Goal: Transaction & Acquisition: Purchase product/service

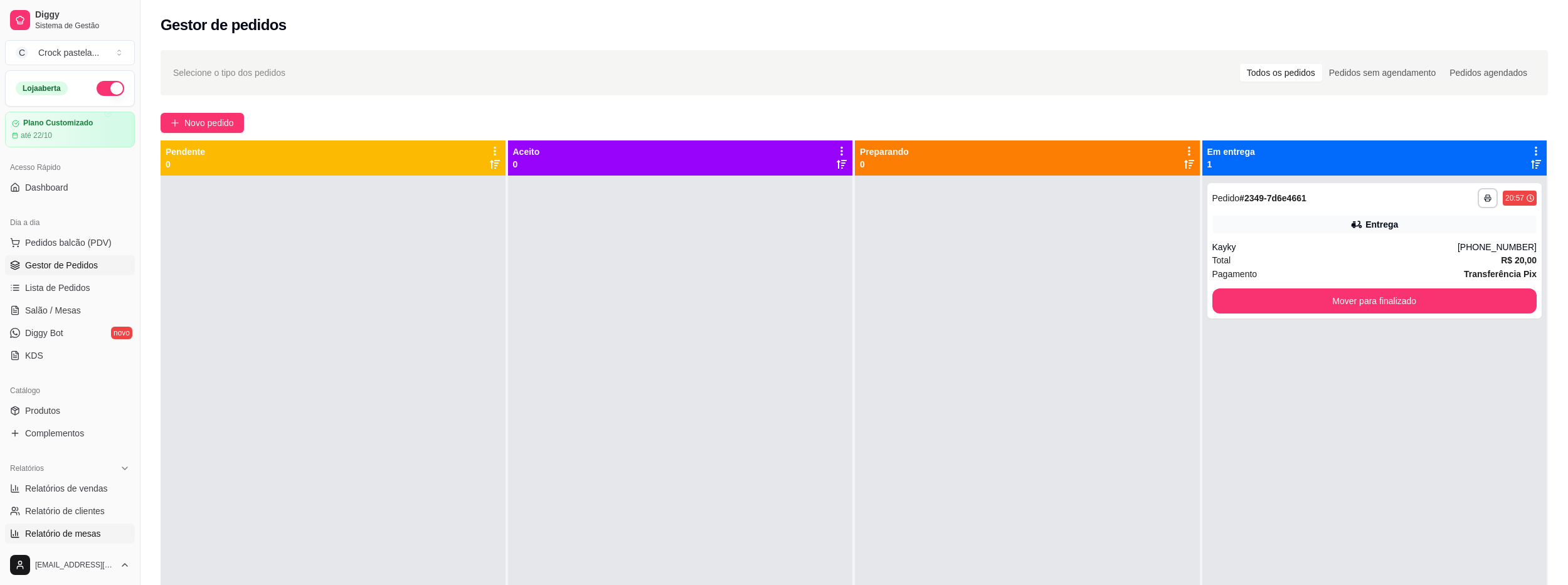
scroll to position [125, 0]
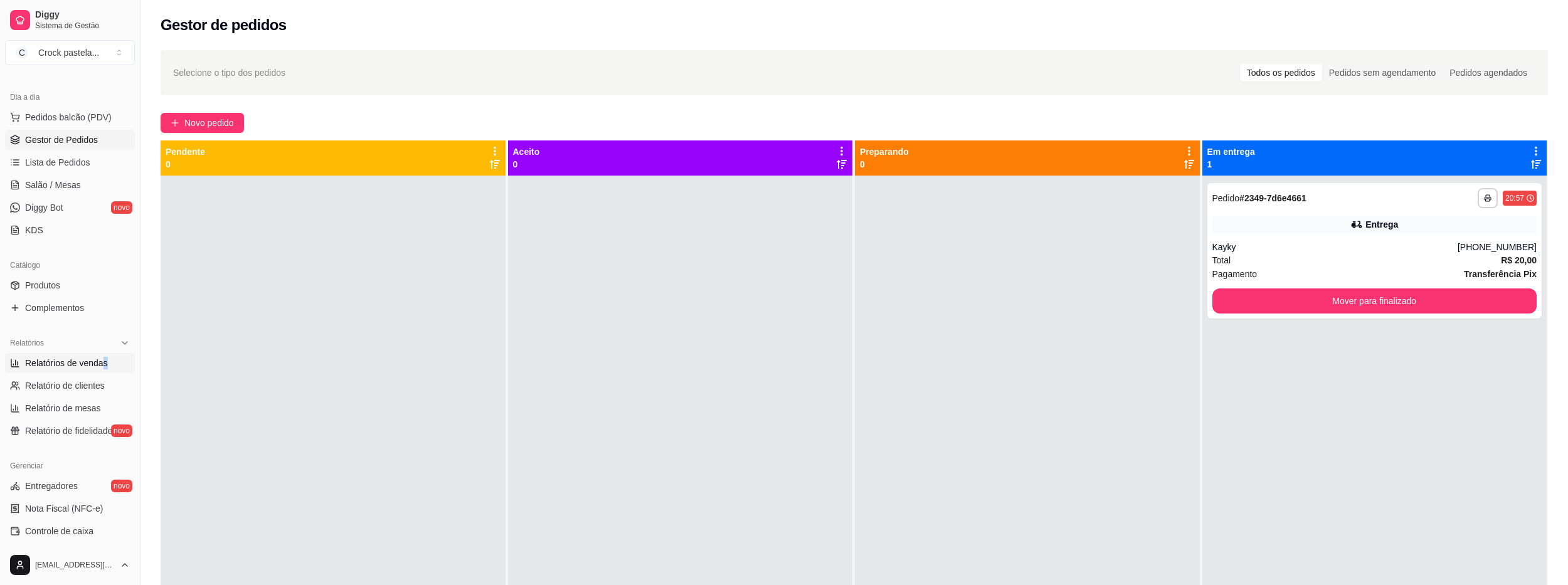
click at [91, 358] on span "Relatórios de vendas" at bounding box center [67, 363] width 83 height 13
select select "ALL"
select select "0"
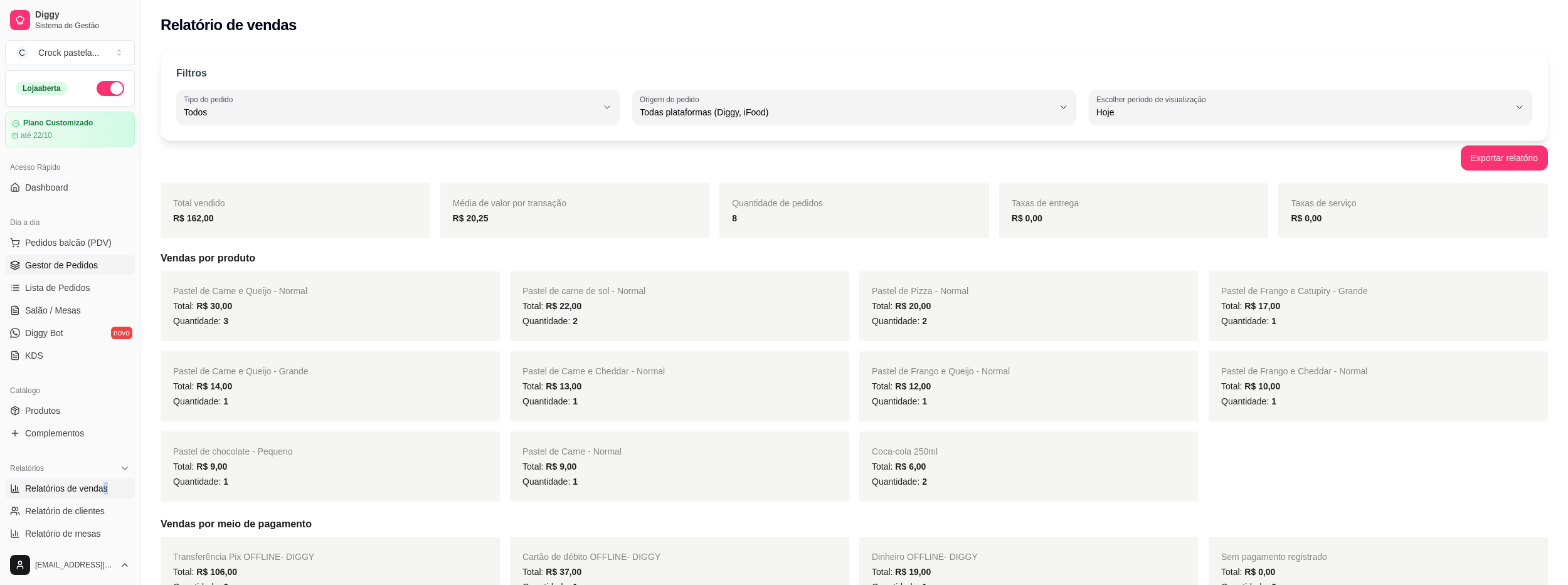
click at [97, 266] on link "Gestor de Pedidos" at bounding box center [70, 265] width 130 height 20
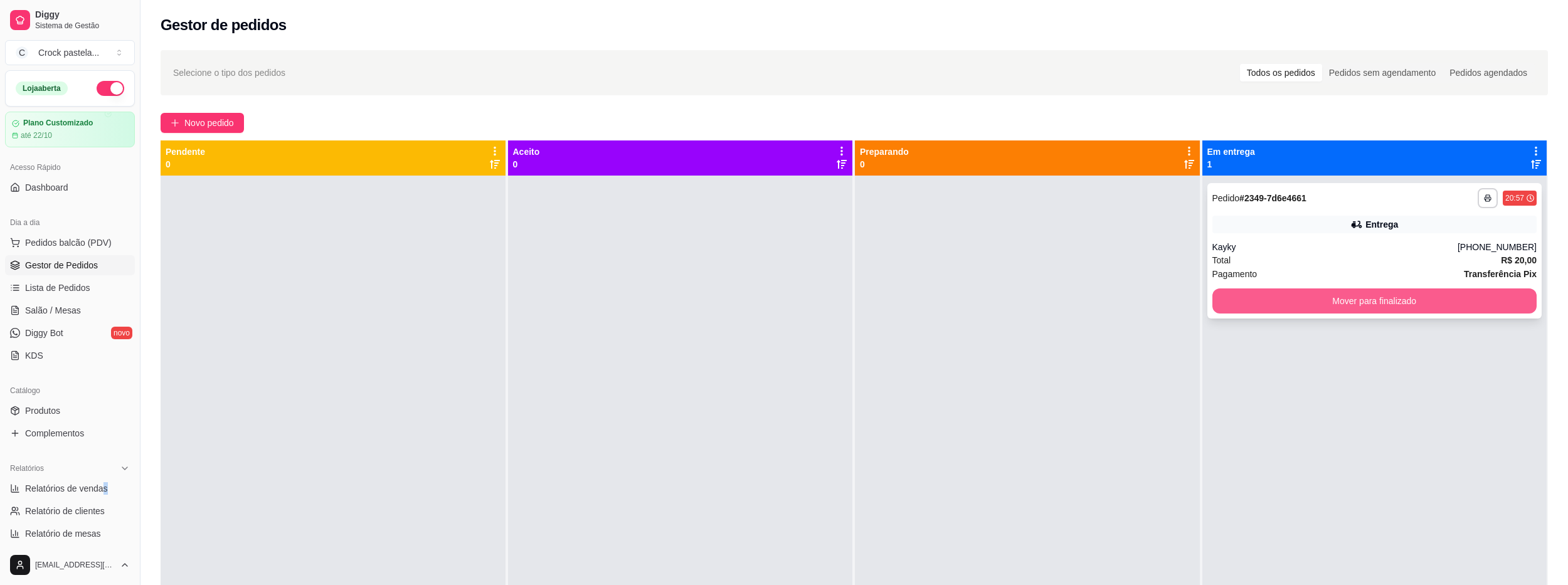
click at [1293, 301] on button "Mover para finalizado" at bounding box center [1375, 301] width 325 height 25
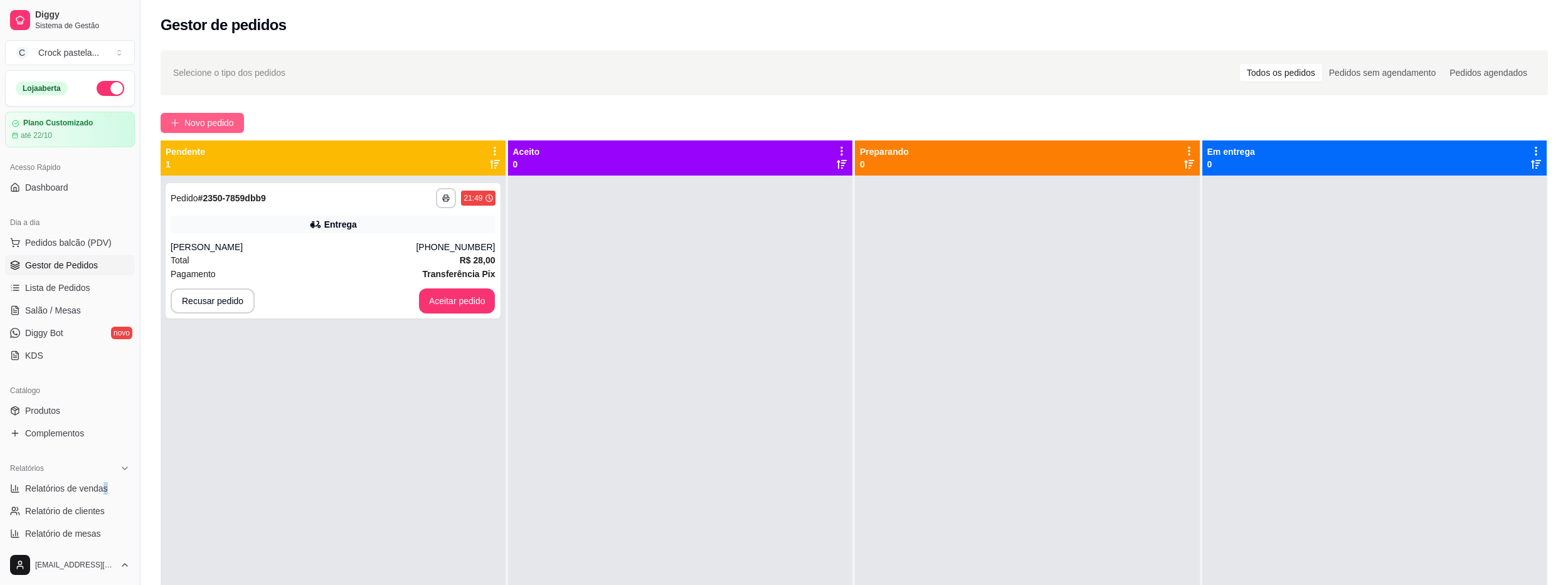
click at [234, 119] on span "Novo pedido" at bounding box center [209, 123] width 49 height 14
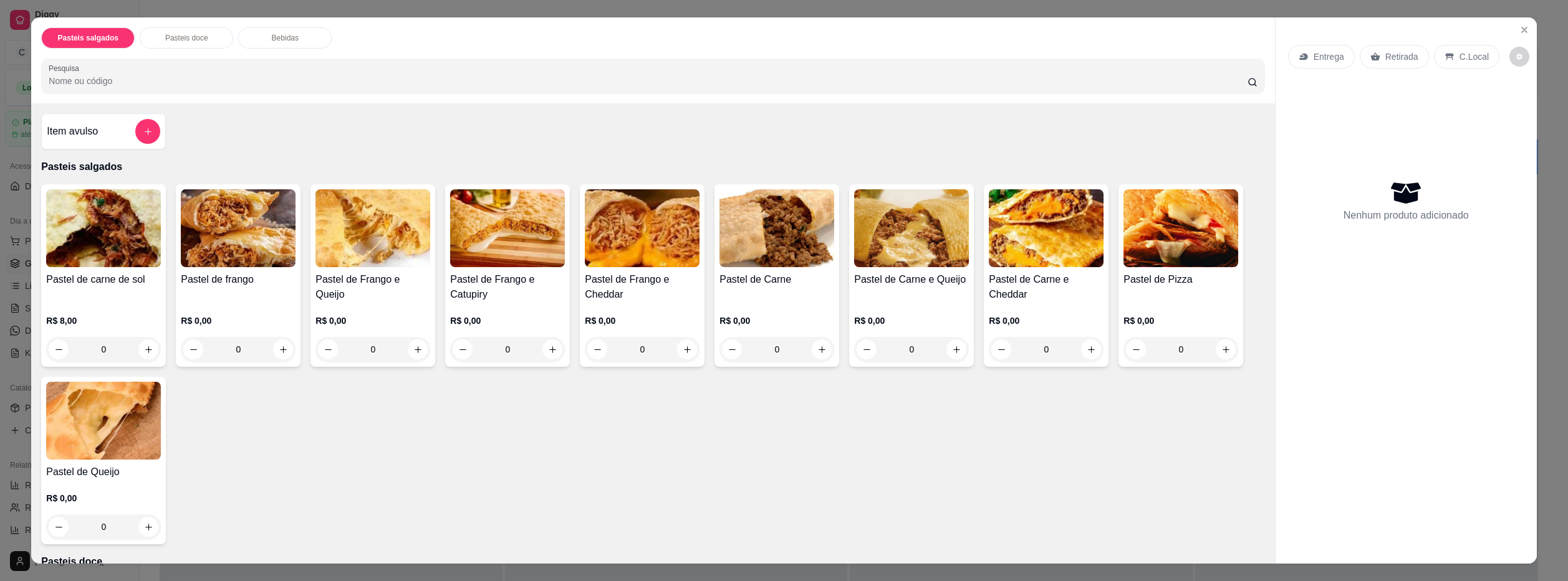
click at [420, 355] on div "0" at bounding box center [372, 349] width 115 height 25
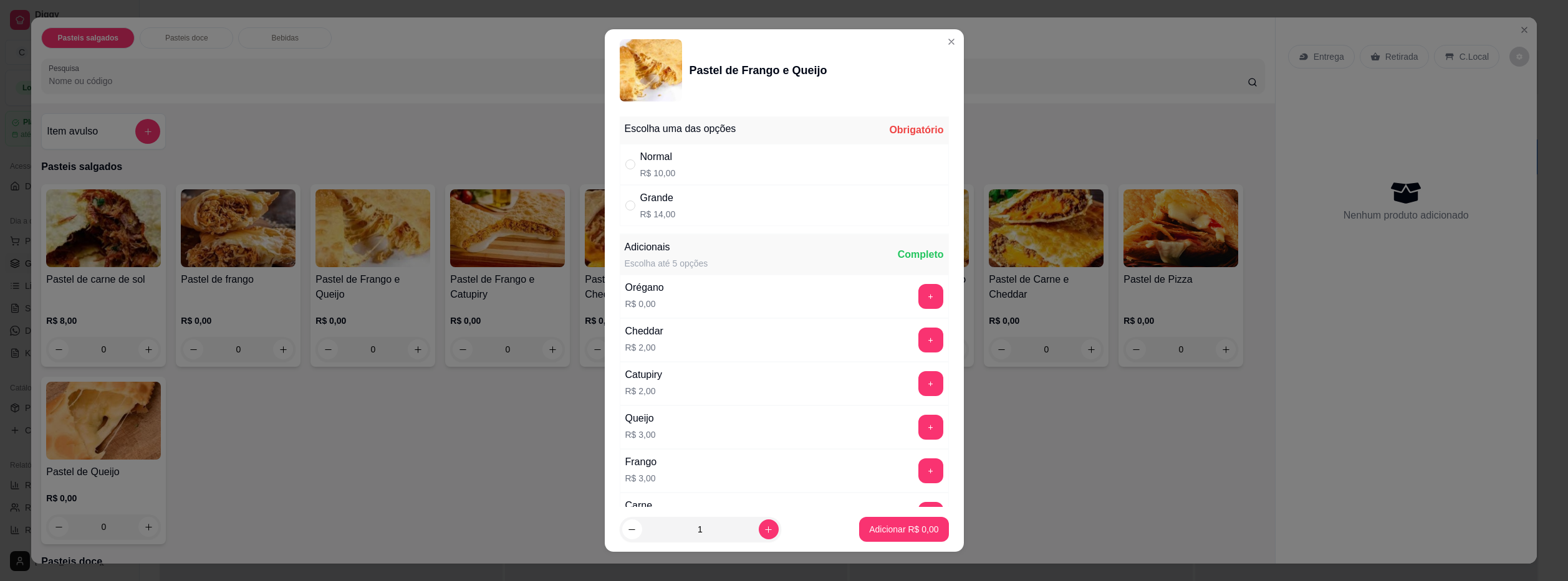
click at [662, 216] on p "R$ 14,00" at bounding box center [658, 214] width 36 height 13
radio input "true"
click at [912, 526] on p "Adicionar R$ 14,00" at bounding box center [901, 530] width 72 height 12
type input "1"
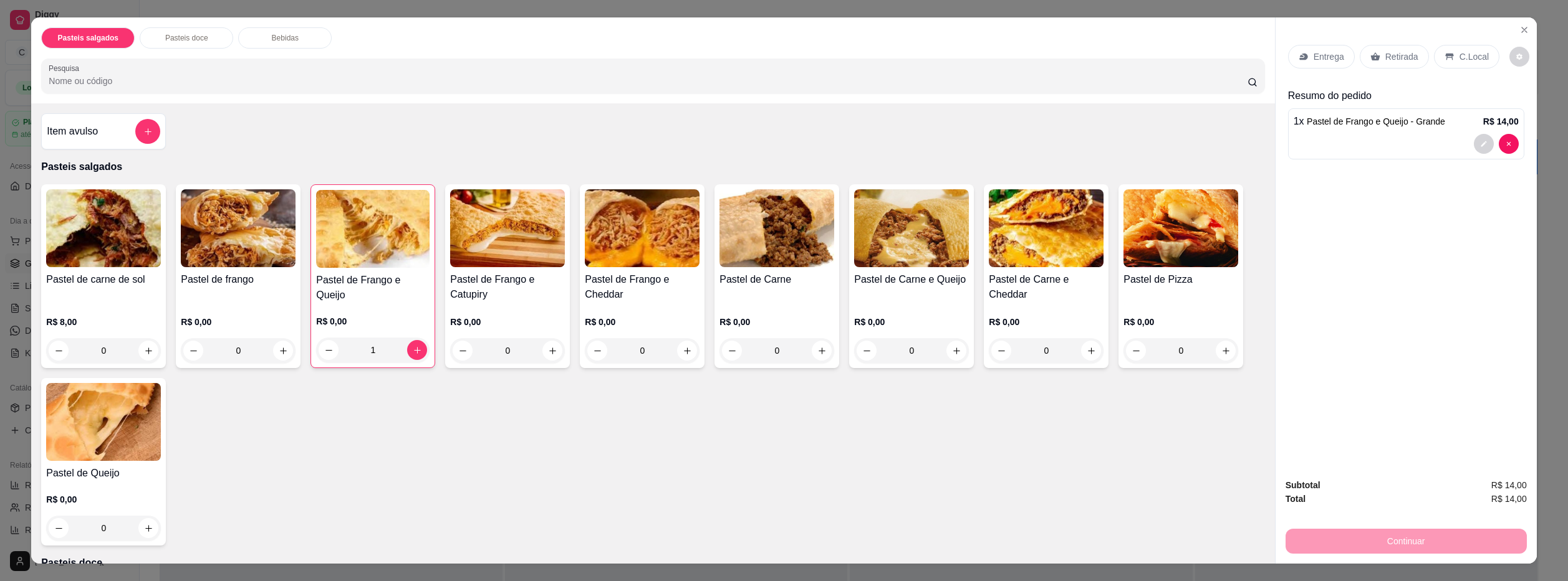
click at [918, 292] on div "Pastel de Carne e Queijo" at bounding box center [911, 287] width 115 height 31
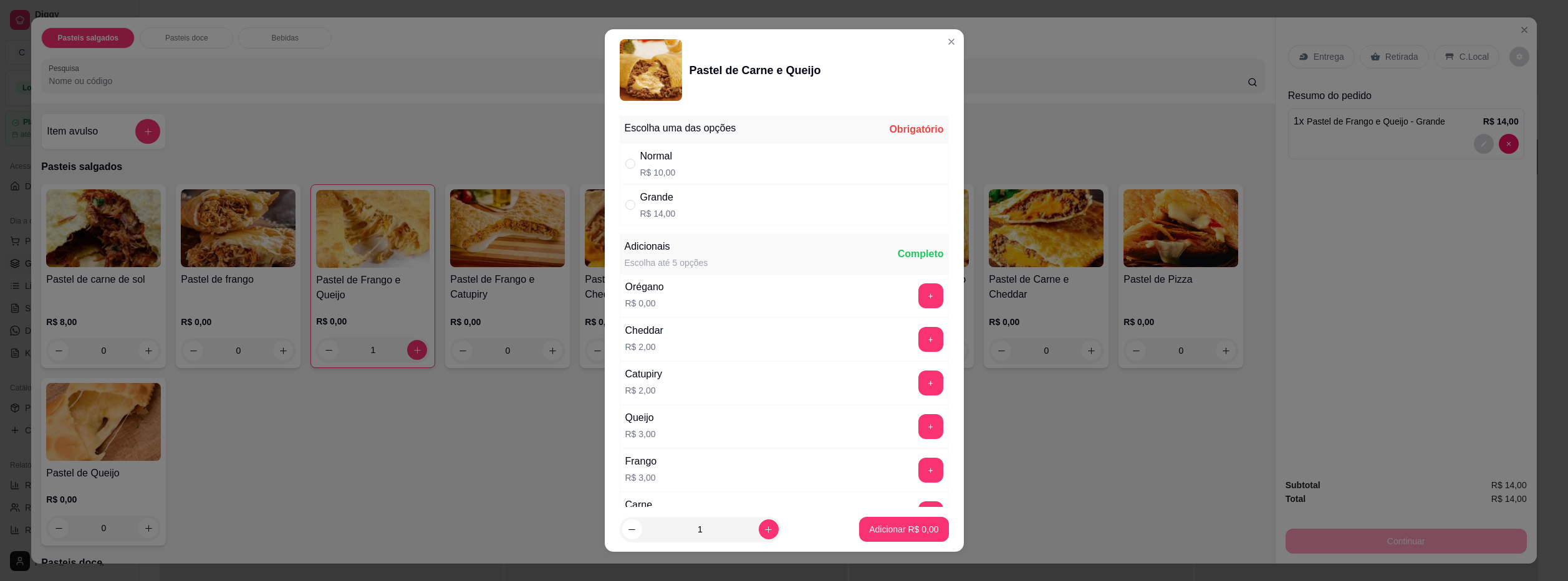
click at [780, 213] on div "Grande R$ 14,00" at bounding box center [784, 205] width 329 height 41
radio input "true"
click at [892, 538] on button "Adicionar R$ 14,00" at bounding box center [901, 529] width 94 height 25
type input "1"
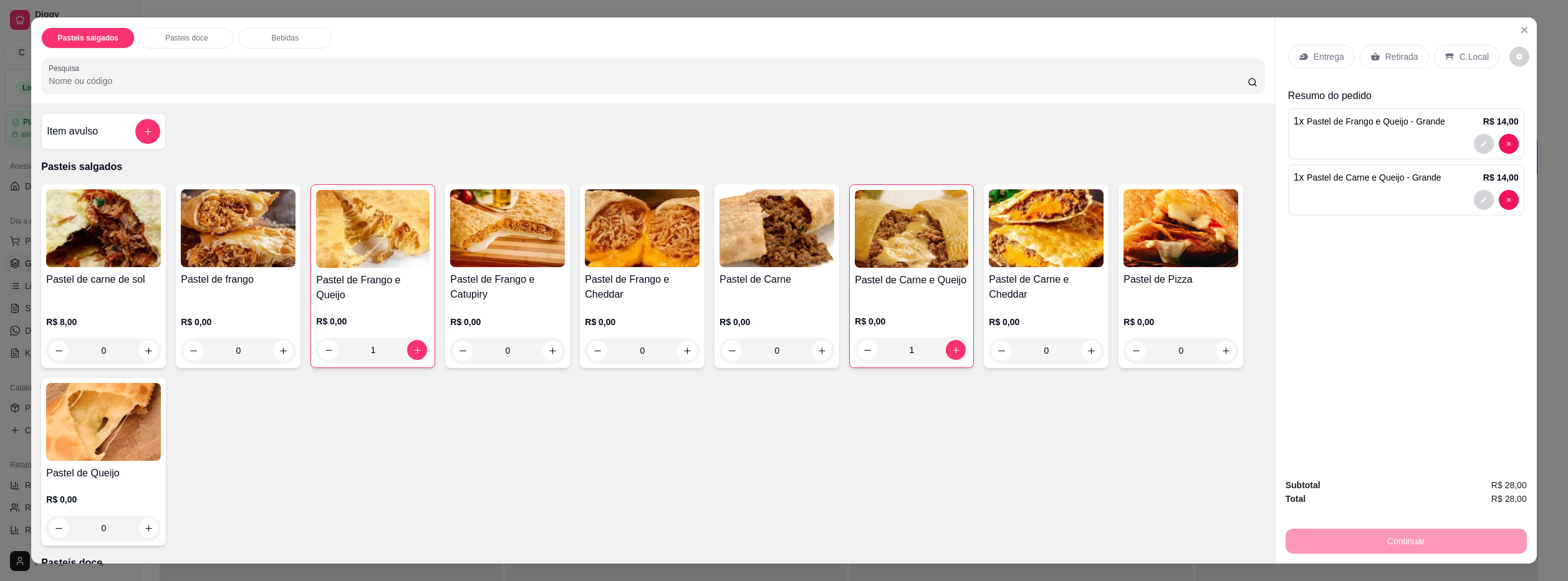
click at [1304, 59] on icon at bounding box center [1303, 56] width 10 height 10
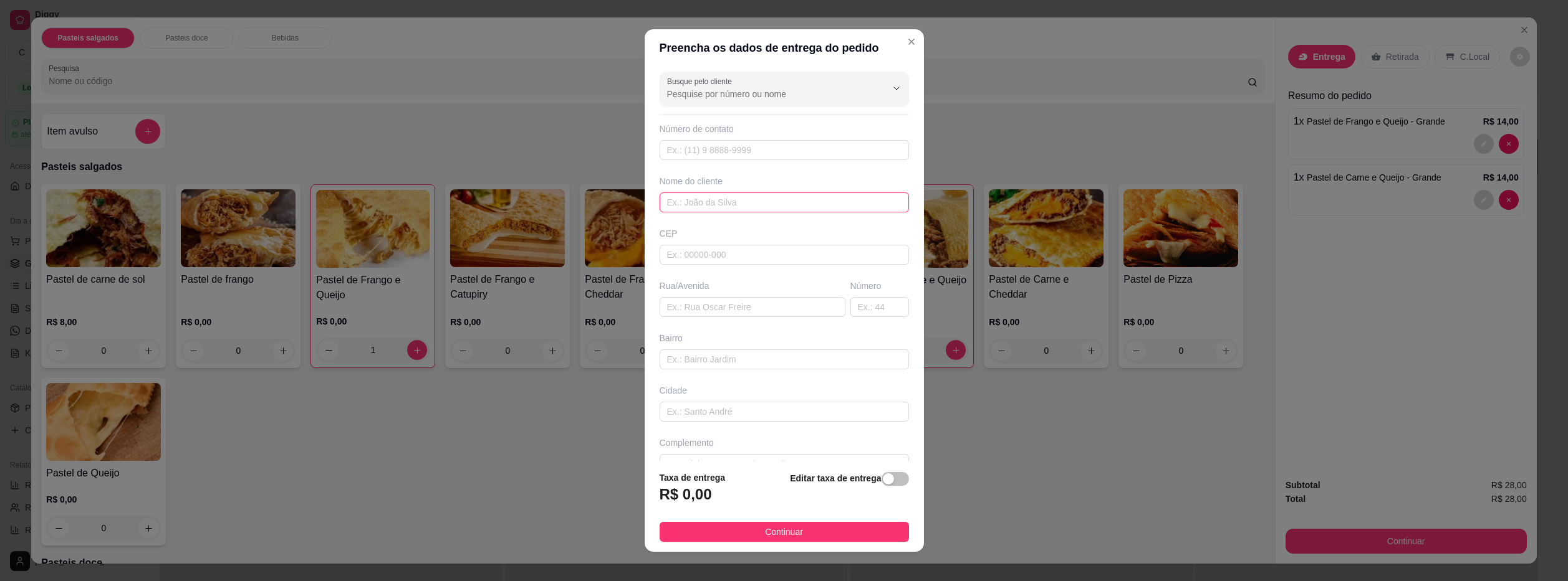
click at [747, 207] on input "text" at bounding box center [784, 202] width 250 height 20
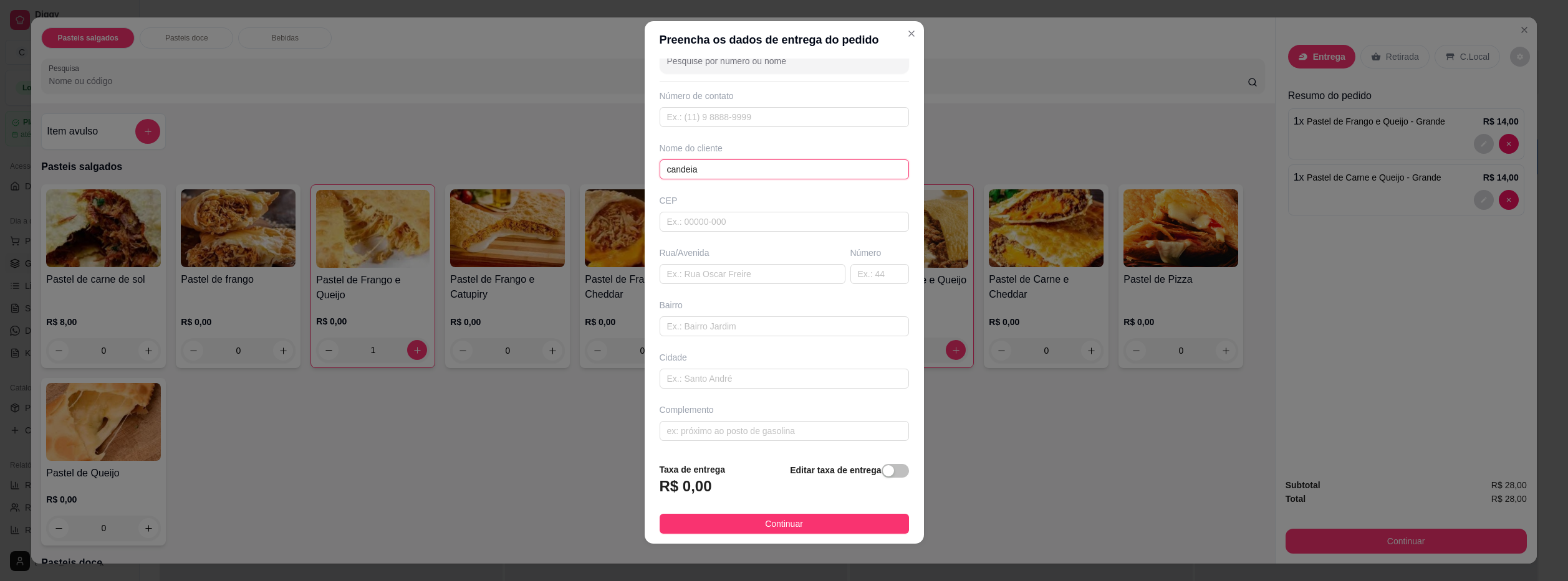
scroll to position [11, 0]
type input "candeia"
click at [811, 418] on div "Complemento" at bounding box center [784, 420] width 254 height 37
click at [816, 422] on input "text" at bounding box center [784, 429] width 250 height 20
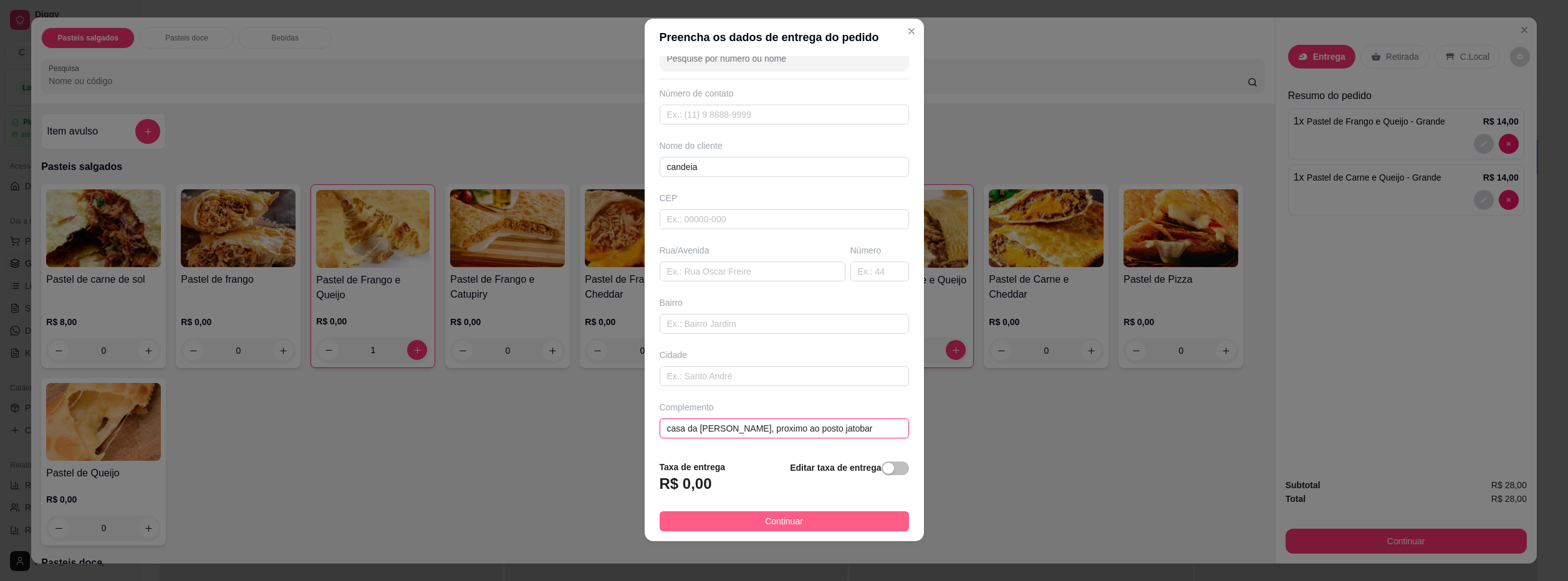
type input "casa da [PERSON_NAME], proximo ao posto jatobar"
click at [837, 519] on button "Continuar" at bounding box center [784, 521] width 250 height 20
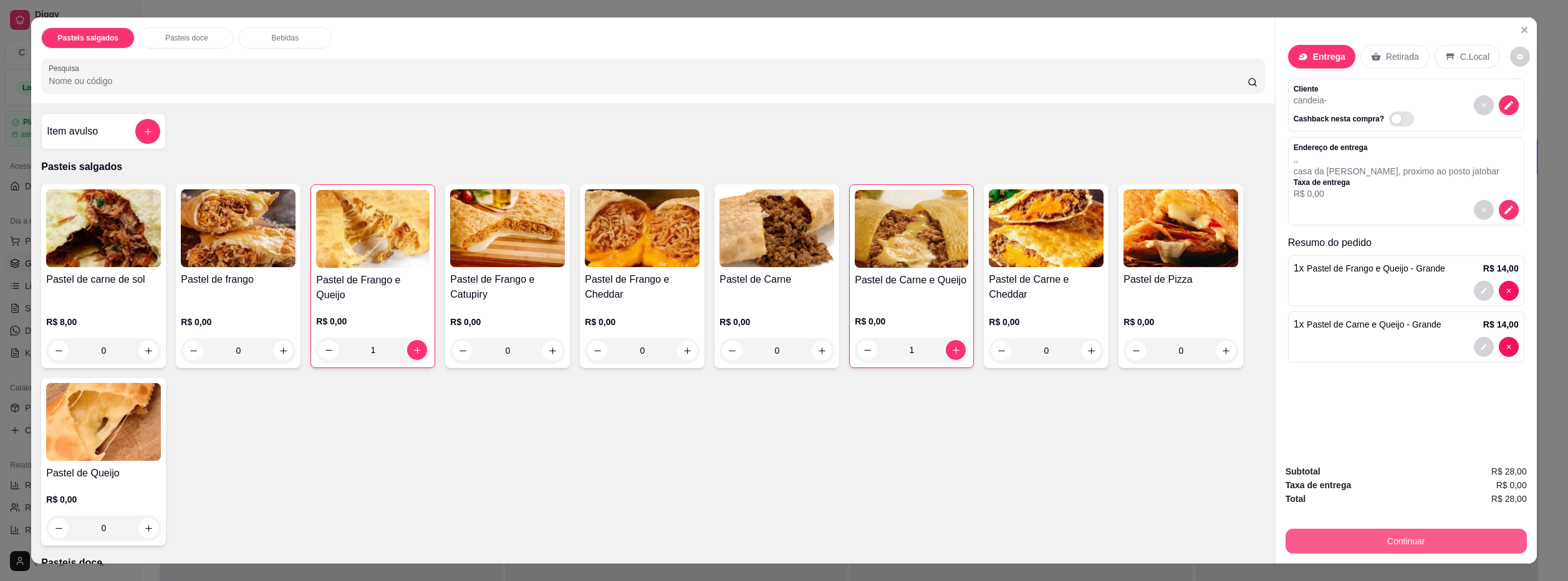
click at [1459, 547] on button "Continuar" at bounding box center [1406, 541] width 241 height 25
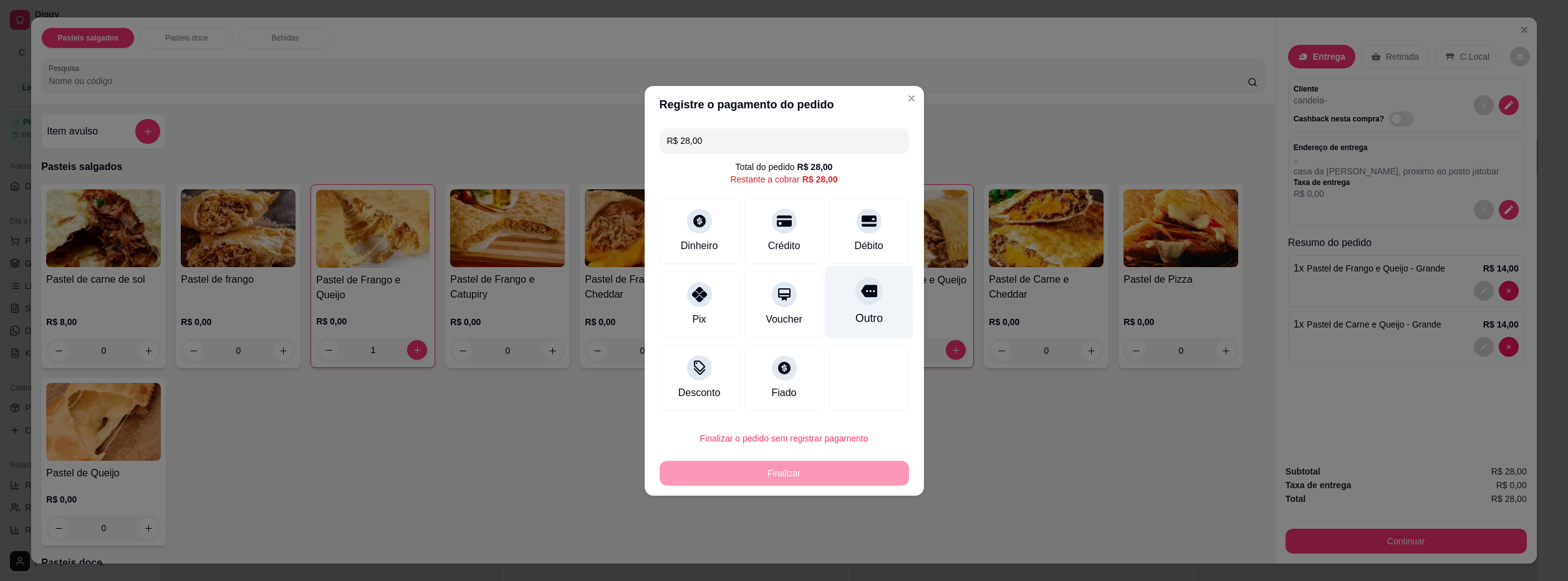
click at [881, 296] on div "Outro" at bounding box center [869, 302] width 88 height 73
type input "R$ 0,00"
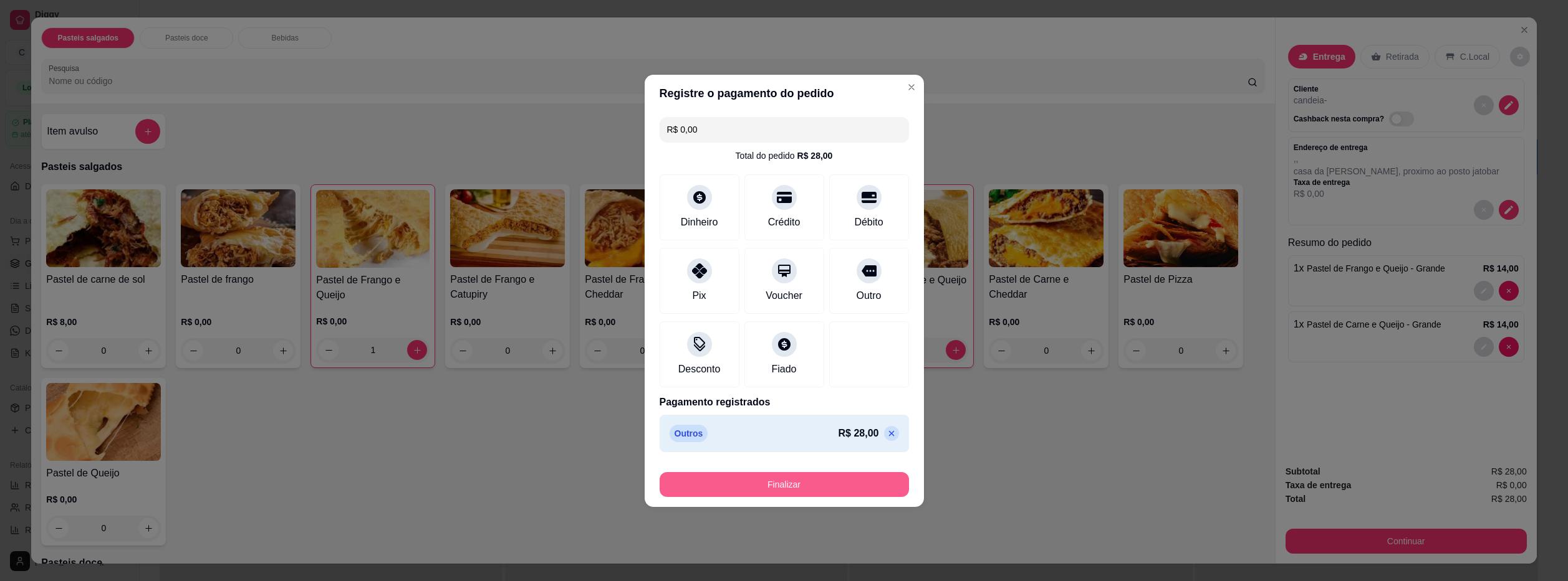
click at [837, 492] on button "Finalizar" at bounding box center [784, 485] width 250 height 25
type input "0"
type input "-R$ 28,00"
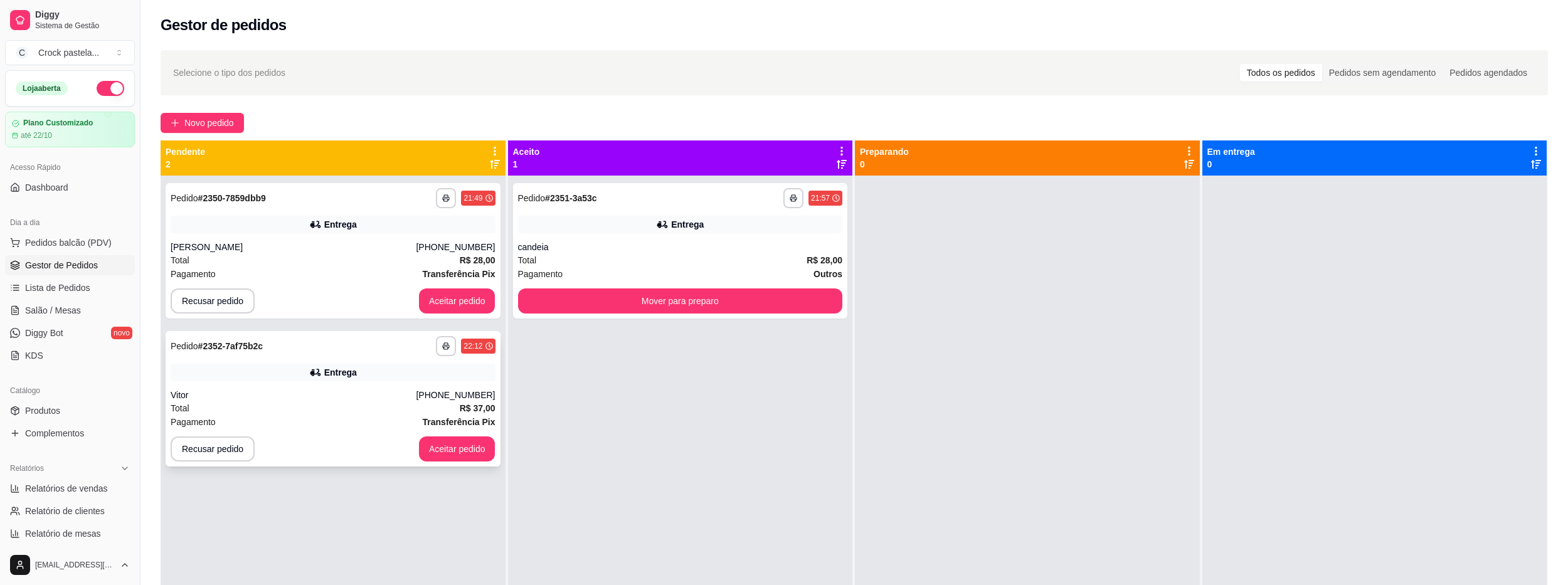
click at [405, 379] on div "Entrega" at bounding box center [333, 372] width 325 height 17
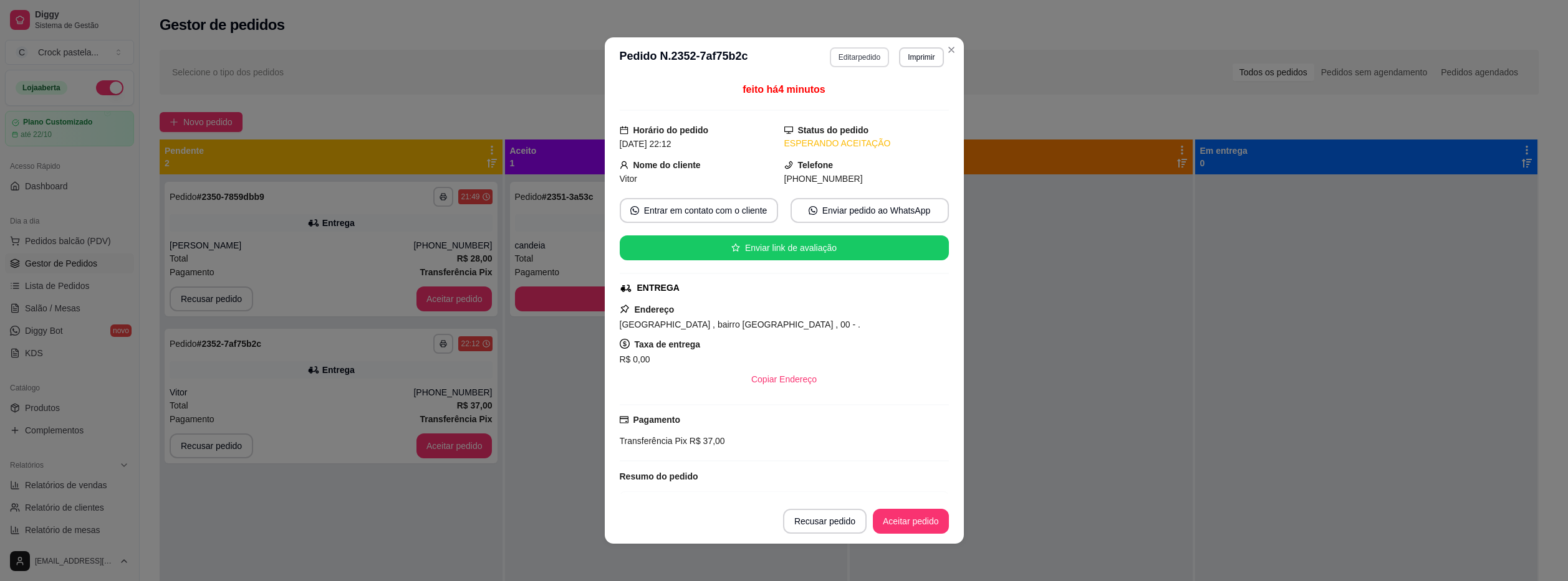
click at [869, 56] on button "Editar pedido" at bounding box center [859, 58] width 59 height 20
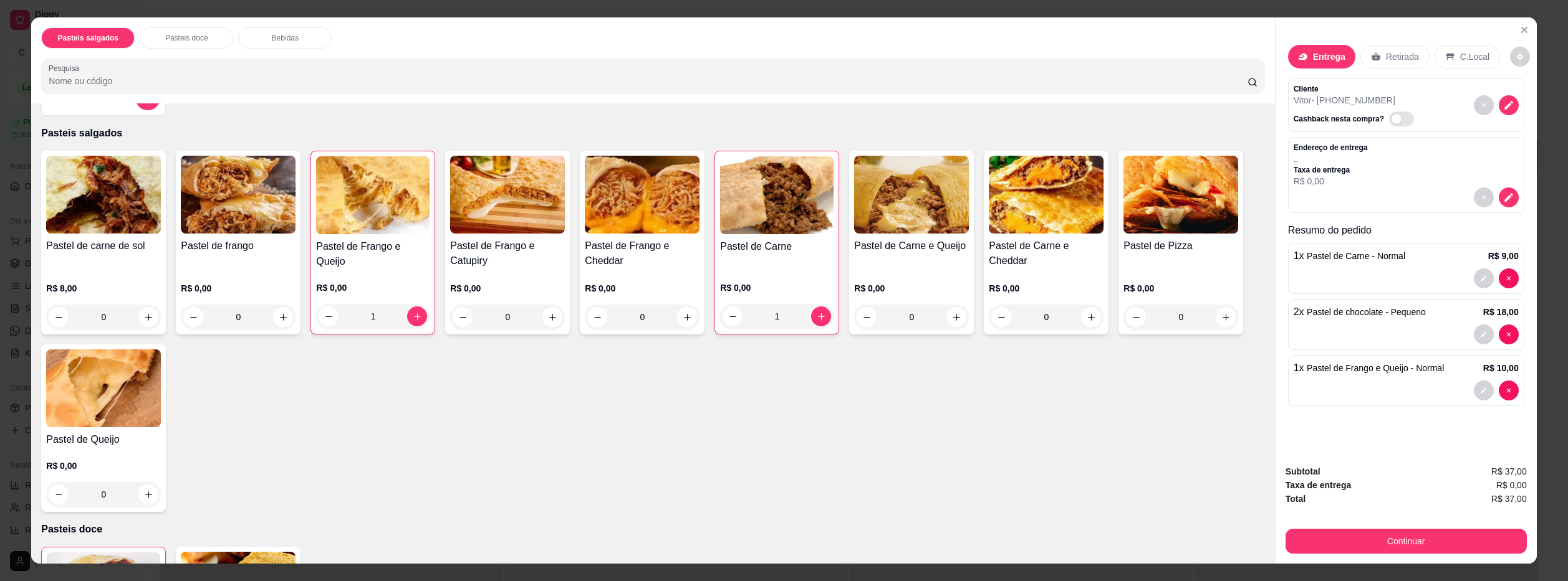
scroll to position [62, 0]
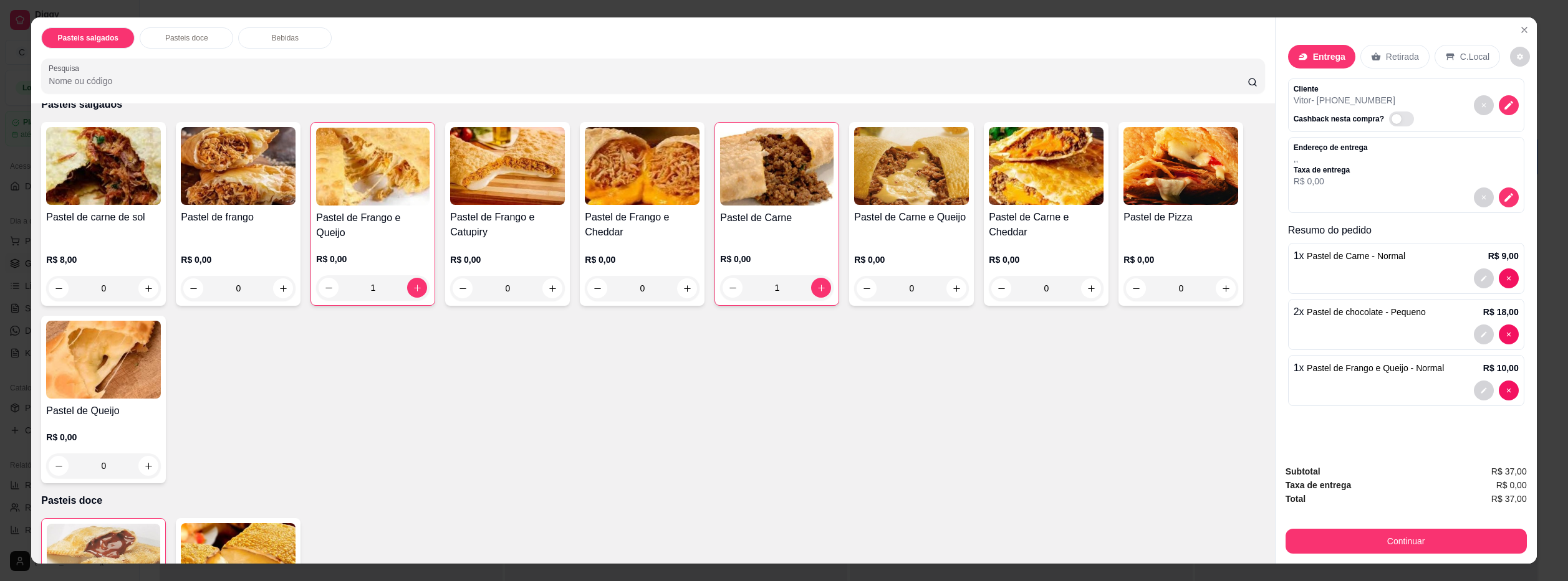
click at [144, 287] on div "0" at bounding box center [103, 289] width 115 height 25
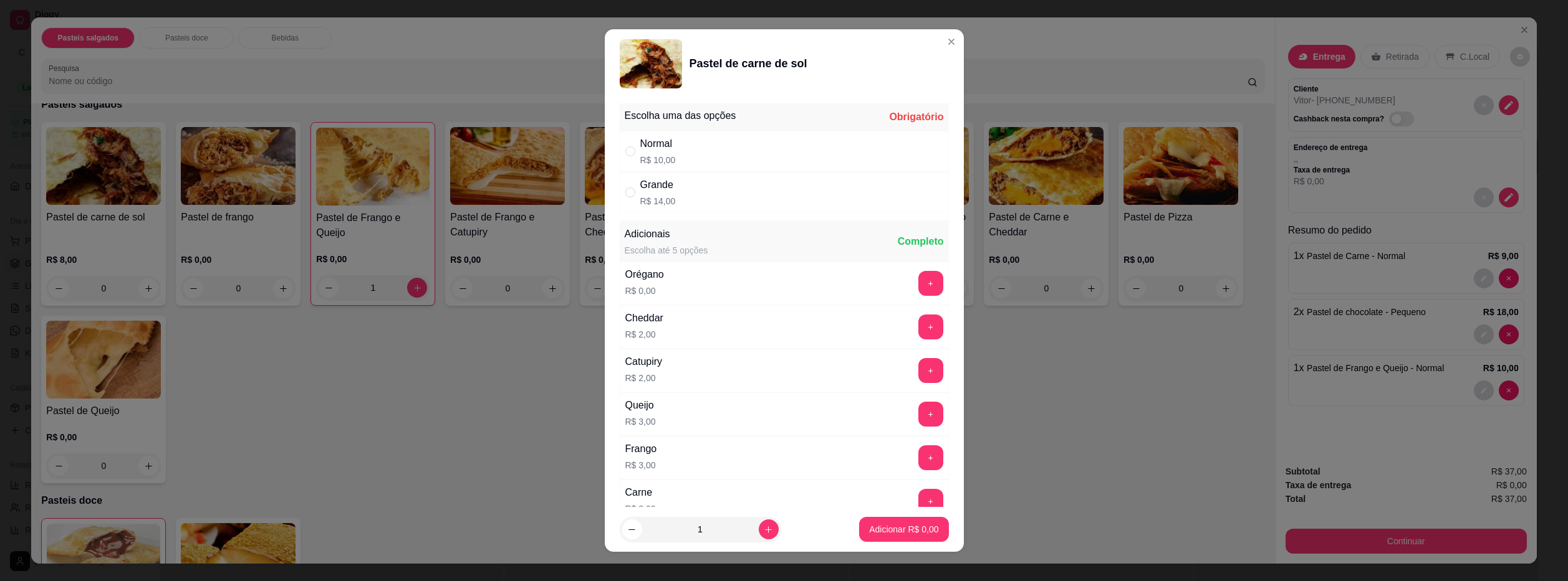
click at [720, 146] on div "Normal R$ 10,00" at bounding box center [784, 152] width 329 height 41
radio input "true"
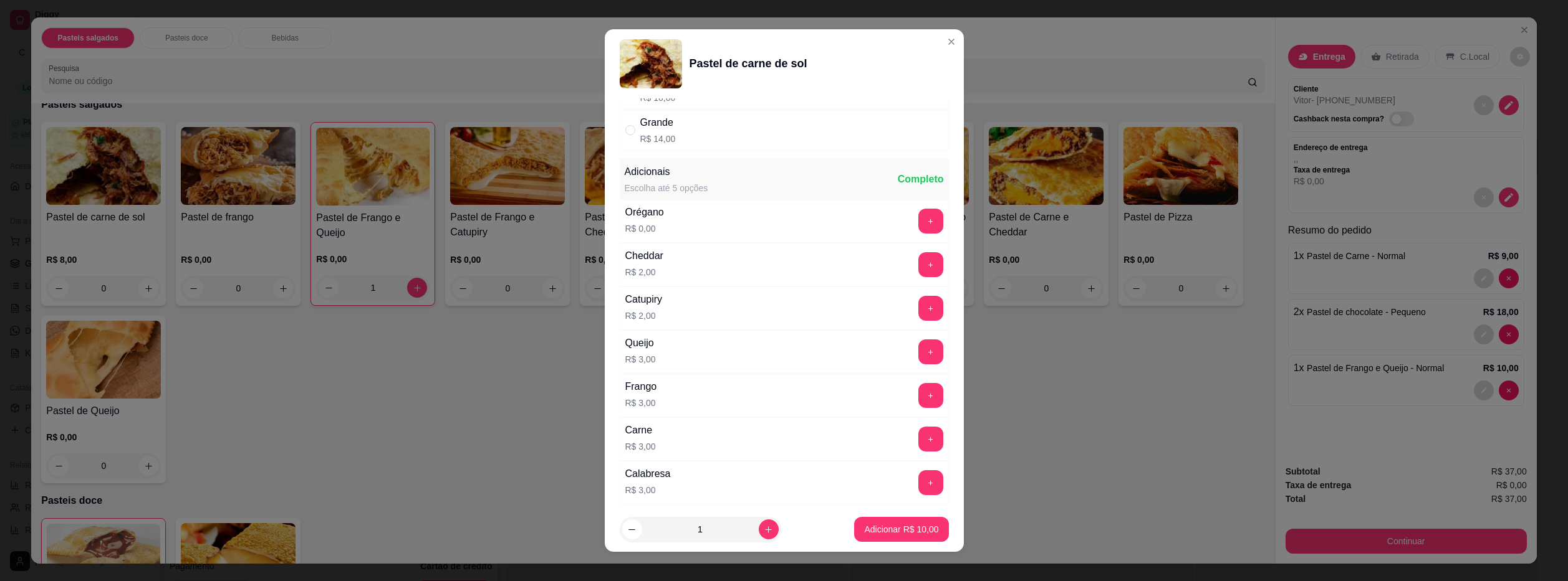
click at [677, 357] on div "Queijo R$ 3,00 +" at bounding box center [784, 352] width 329 height 44
click at [918, 353] on button "+" at bounding box center [930, 352] width 24 height 24
click at [879, 535] on p "Adicionar R$ 13,00" at bounding box center [901, 530] width 72 height 12
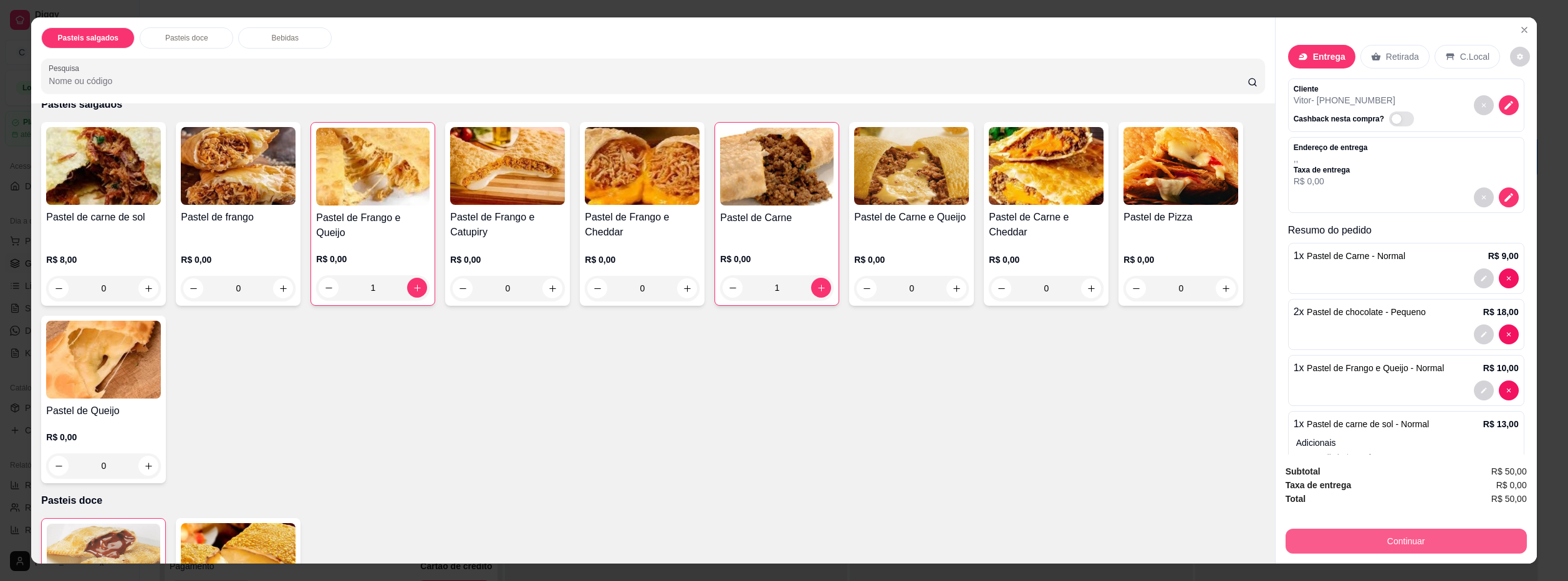
click at [1440, 543] on button "Continuar" at bounding box center [1406, 541] width 241 height 25
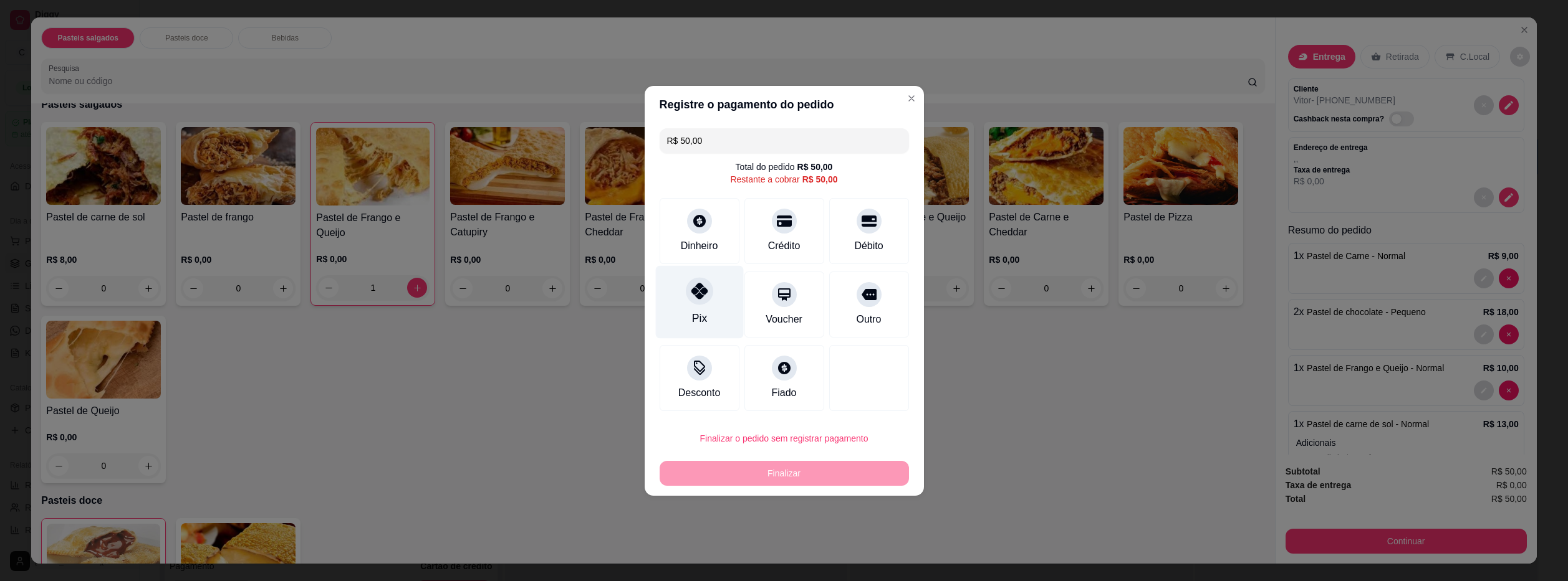
click at [694, 306] on div "Pix" at bounding box center [699, 302] width 88 height 73
type input "R$ 0,00"
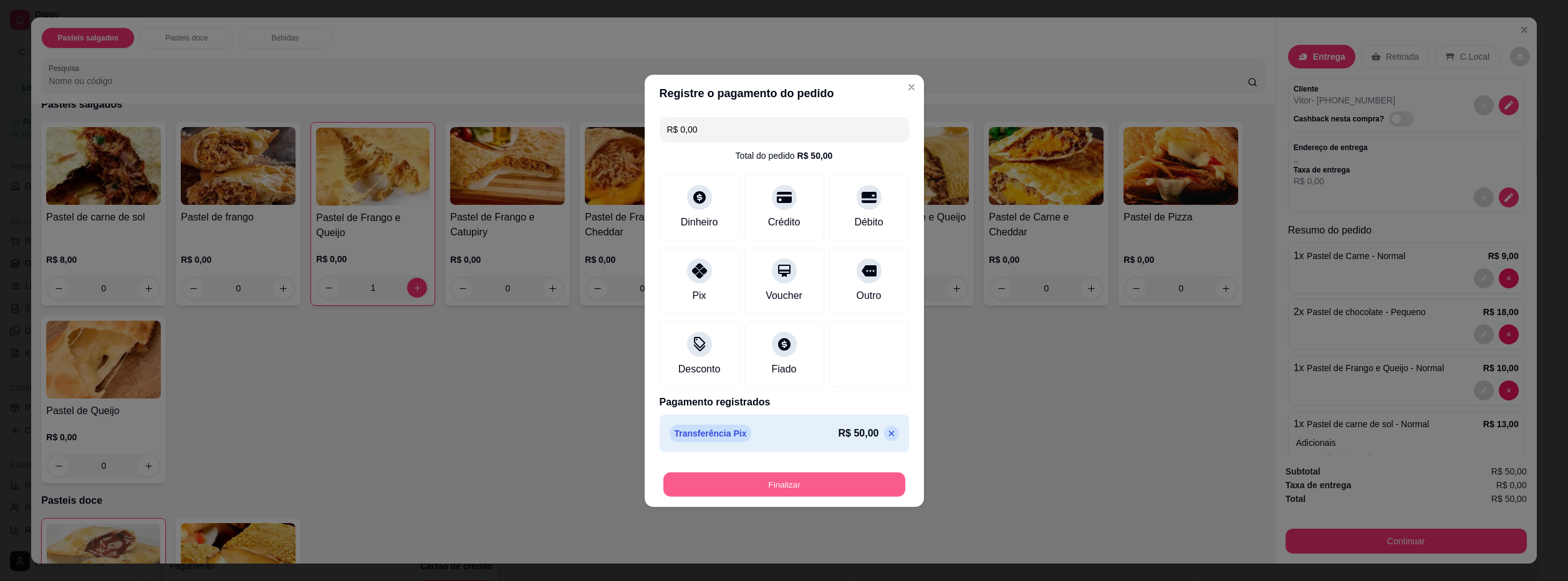
click at [824, 484] on button "Finalizar" at bounding box center [784, 484] width 242 height 24
type input "0"
type input "-R$ 50,00"
